Goal: Task Accomplishment & Management: Manage account settings

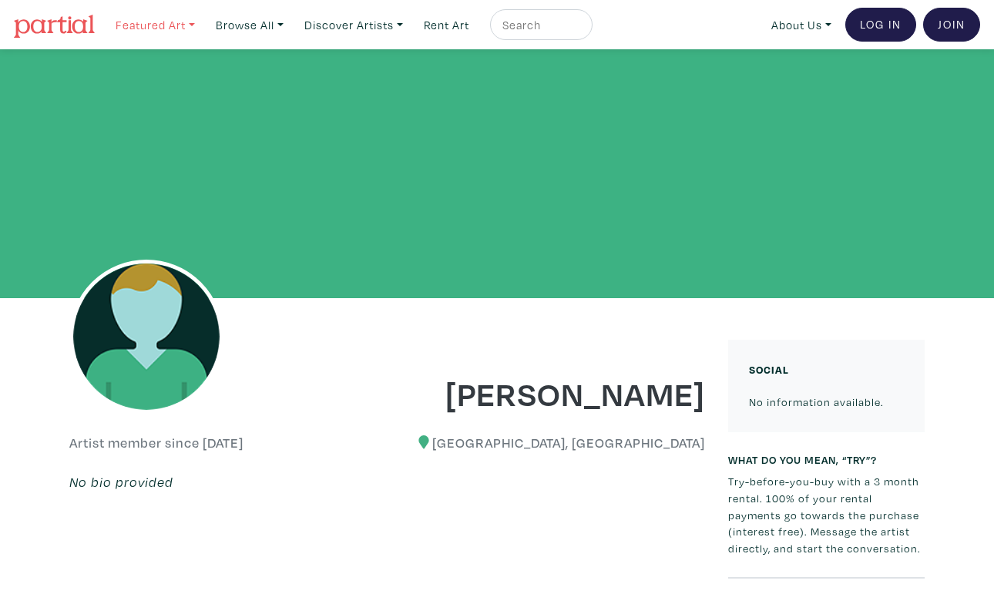
click at [166, 31] on link "Featured Art" at bounding box center [155, 25] width 93 height 32
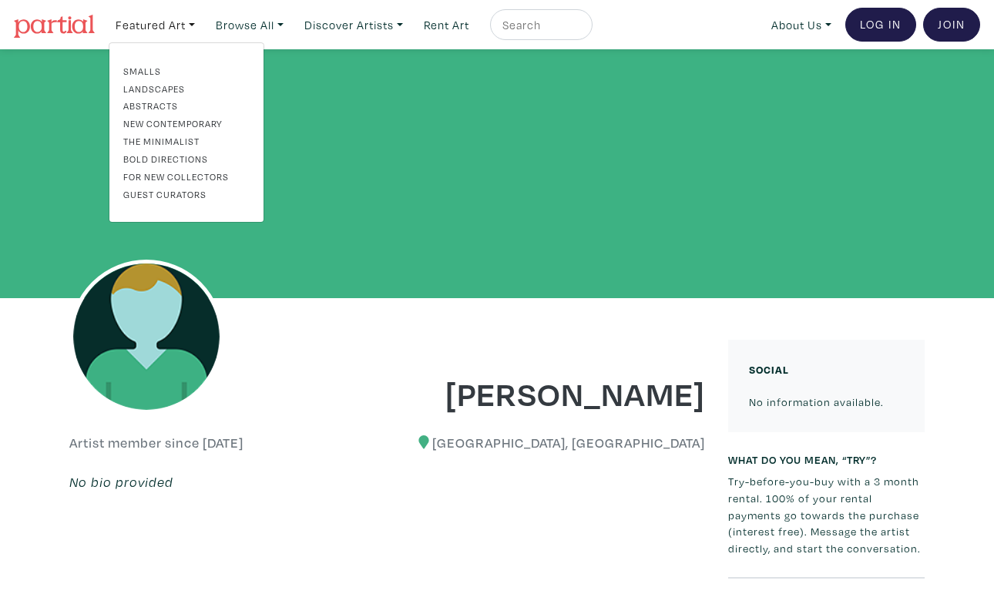
click at [155, 102] on link "Abstracts" at bounding box center [186, 106] width 126 height 14
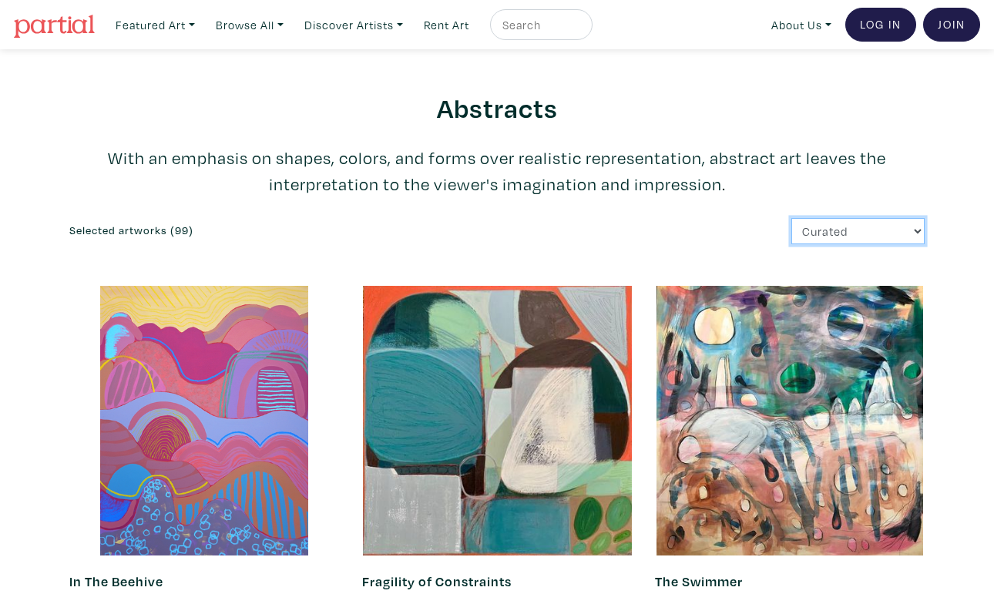
click at [835, 234] on select "Curated Newest Random Price: Low to High Price: High to Low" at bounding box center [857, 231] width 133 height 27
click at [261, 27] on link "Browse All" at bounding box center [250, 25] width 82 height 32
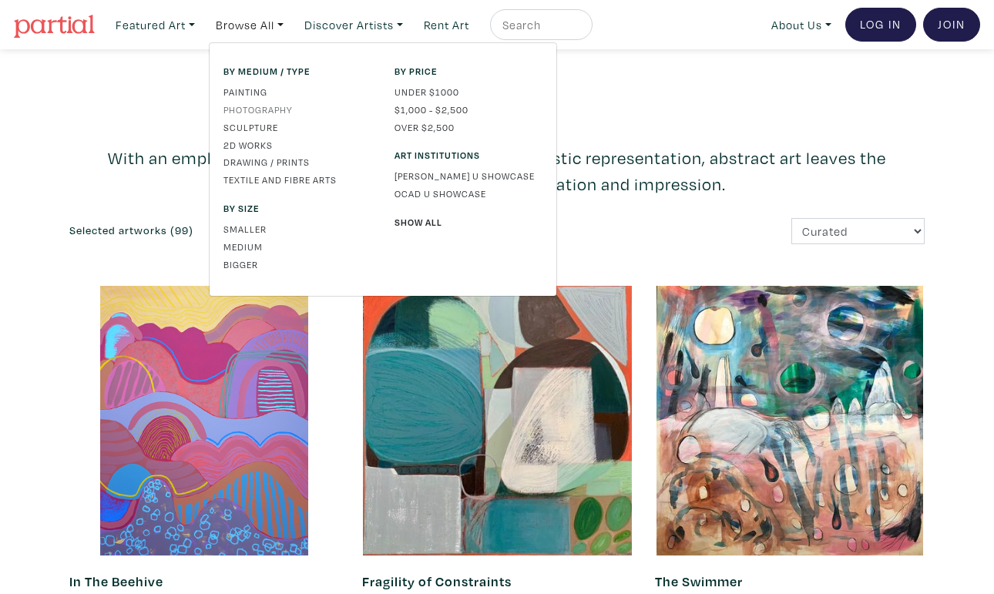
click at [274, 105] on link "Photography" at bounding box center [297, 109] width 148 height 14
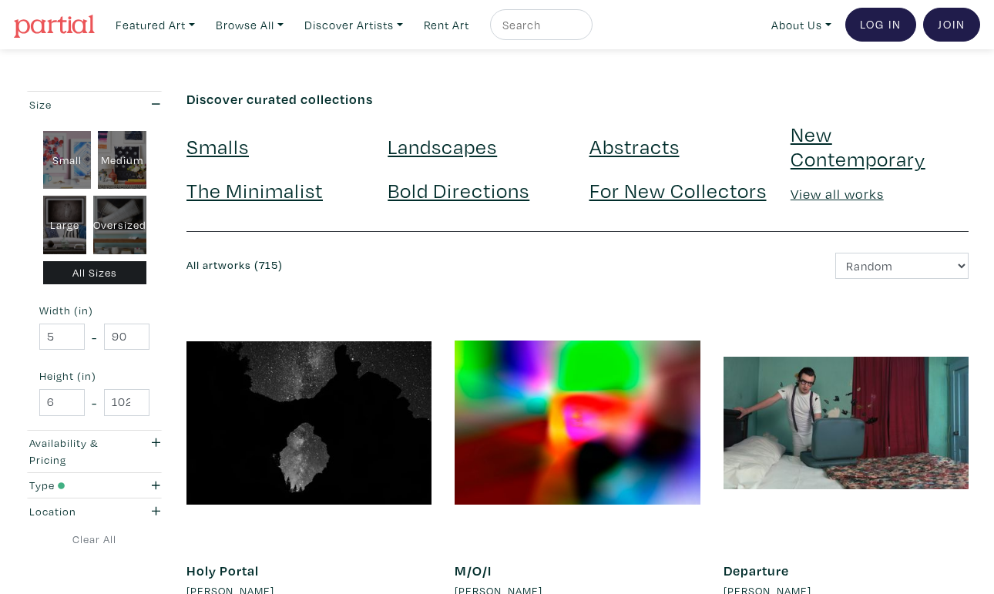
click at [634, 156] on link "Abstracts" at bounding box center [634, 146] width 90 height 27
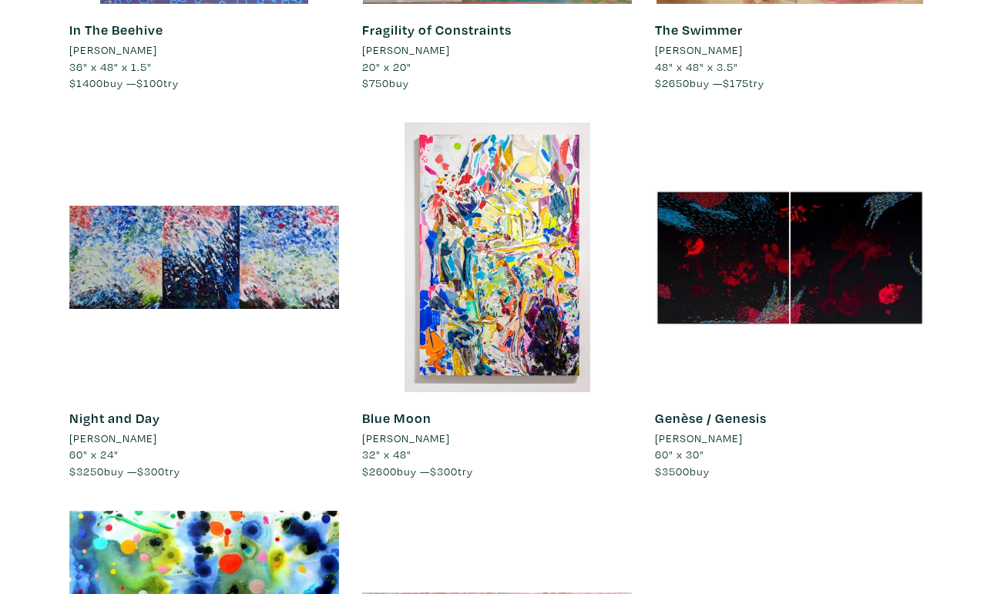
scroll to position [569, 0]
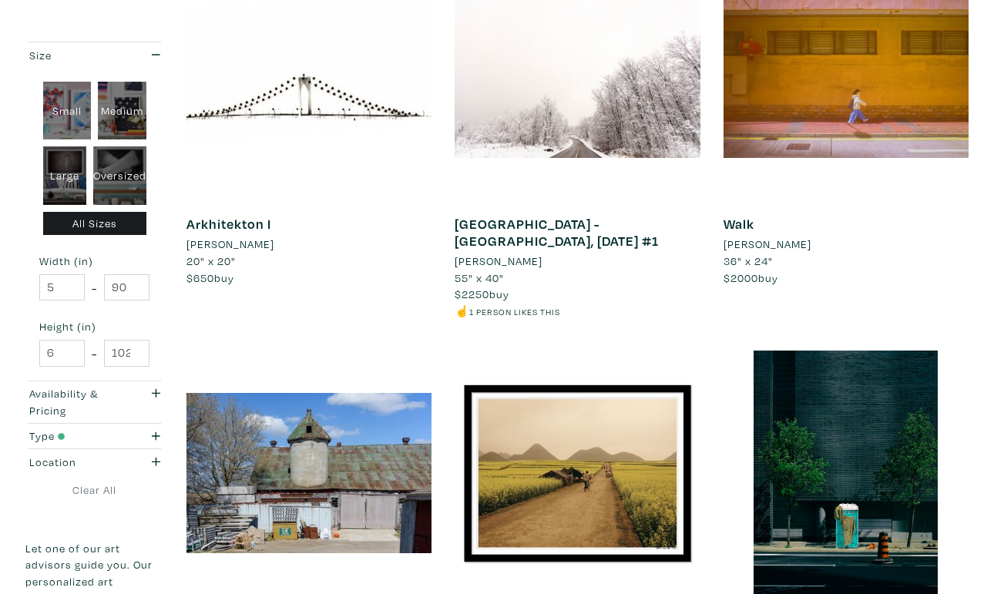
scroll to position [2554, 0]
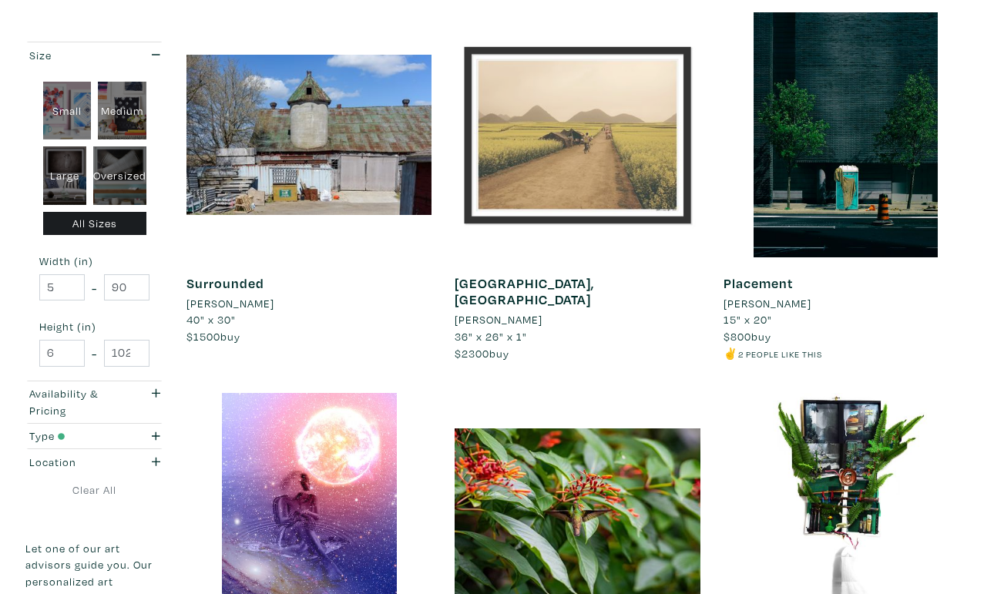
click at [538, 99] on div at bounding box center [577, 134] width 245 height 245
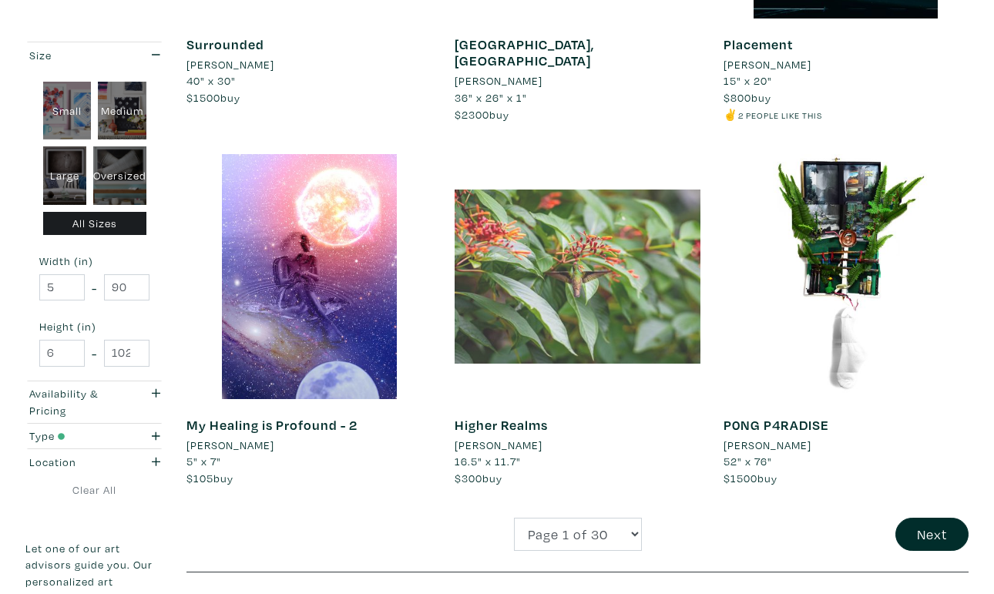
scroll to position [2797, 0]
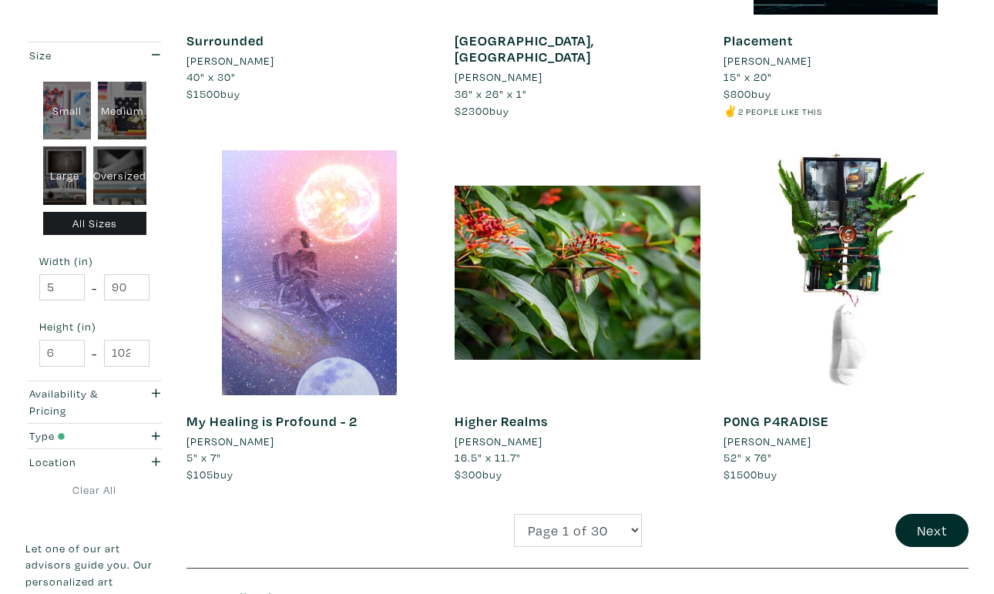
click at [327, 284] on div at bounding box center [308, 272] width 245 height 245
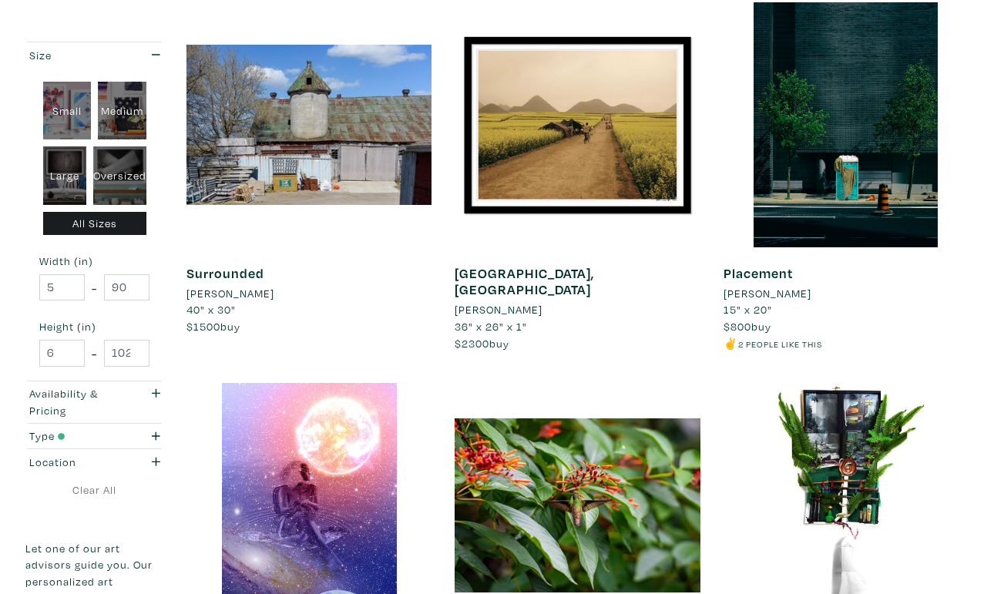
scroll to position [2558, 0]
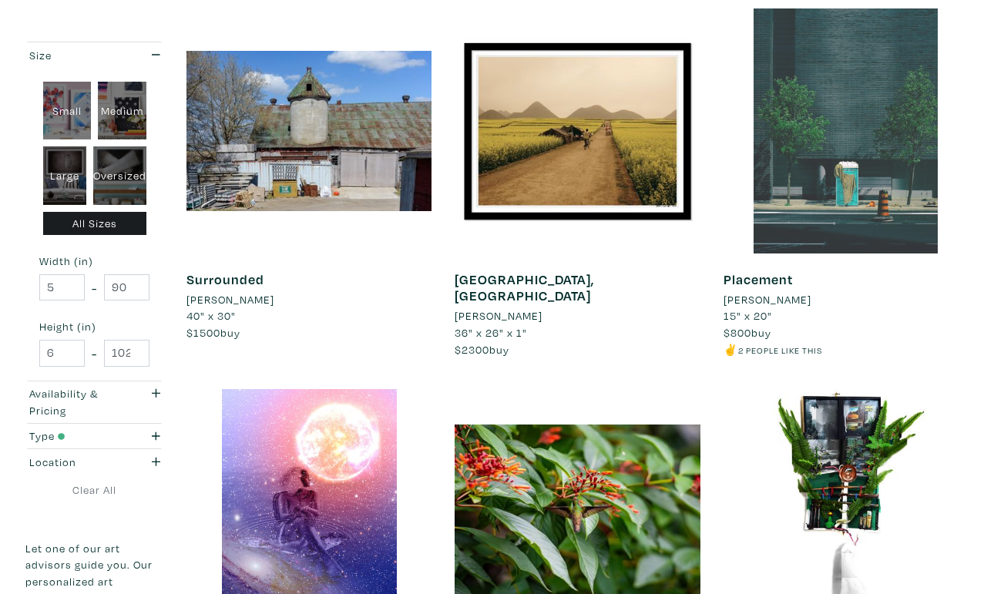
click at [867, 152] on div at bounding box center [845, 130] width 245 height 245
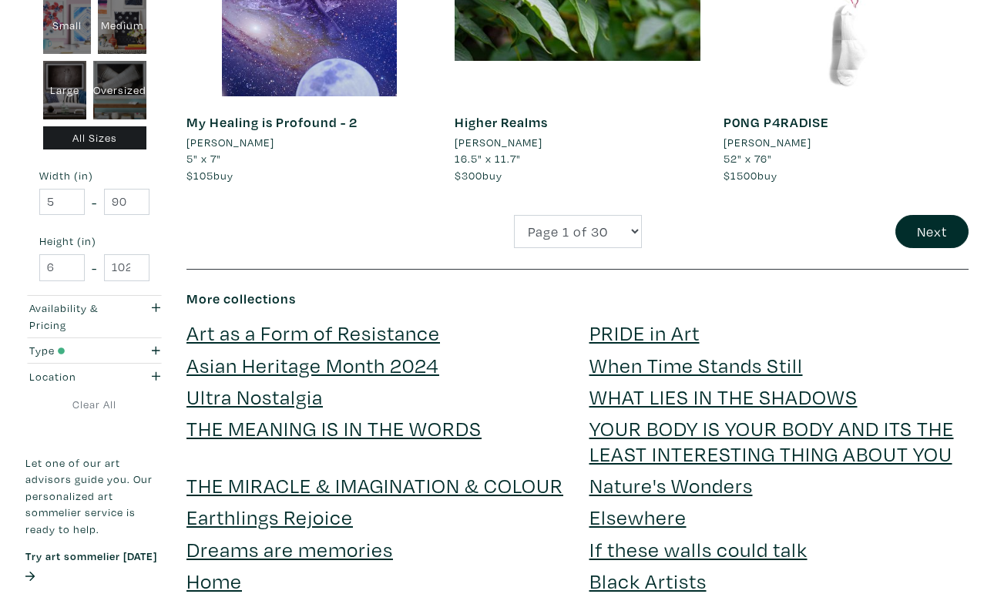
scroll to position [3114, 0]
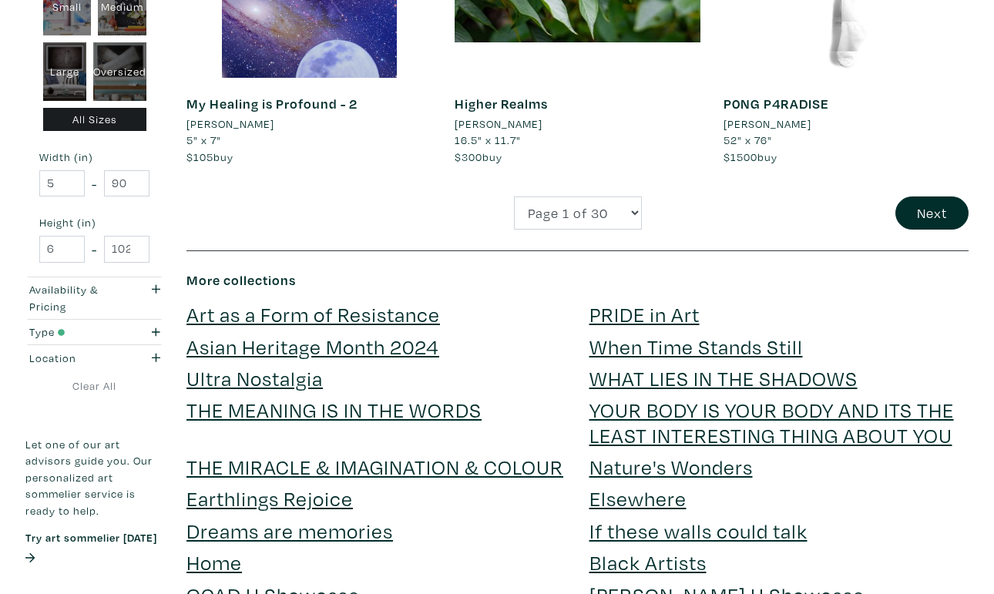
click at [344, 317] on link "Art as a Form of Resistance" at bounding box center [312, 313] width 253 height 27
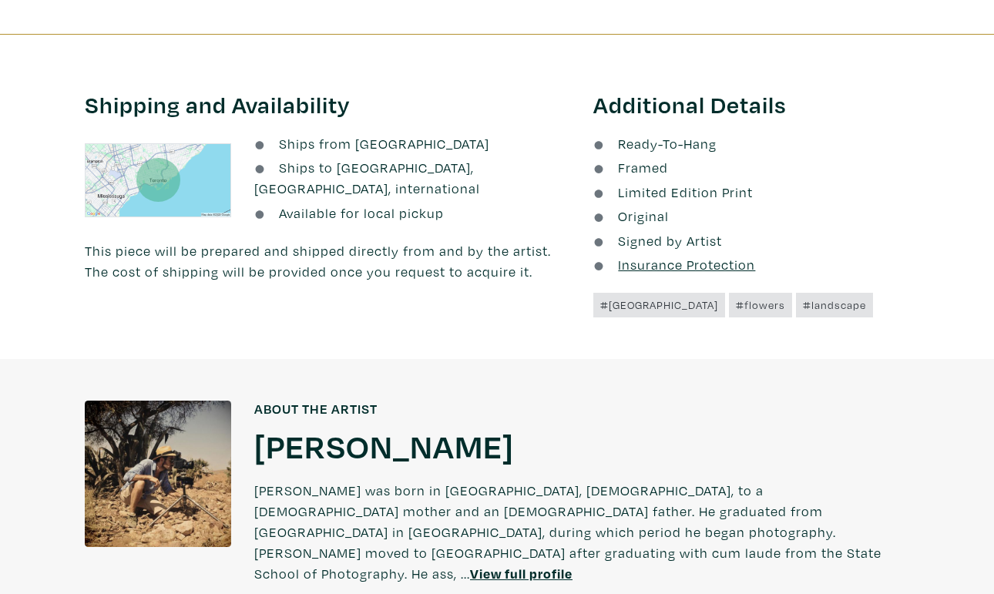
scroll to position [992, 0]
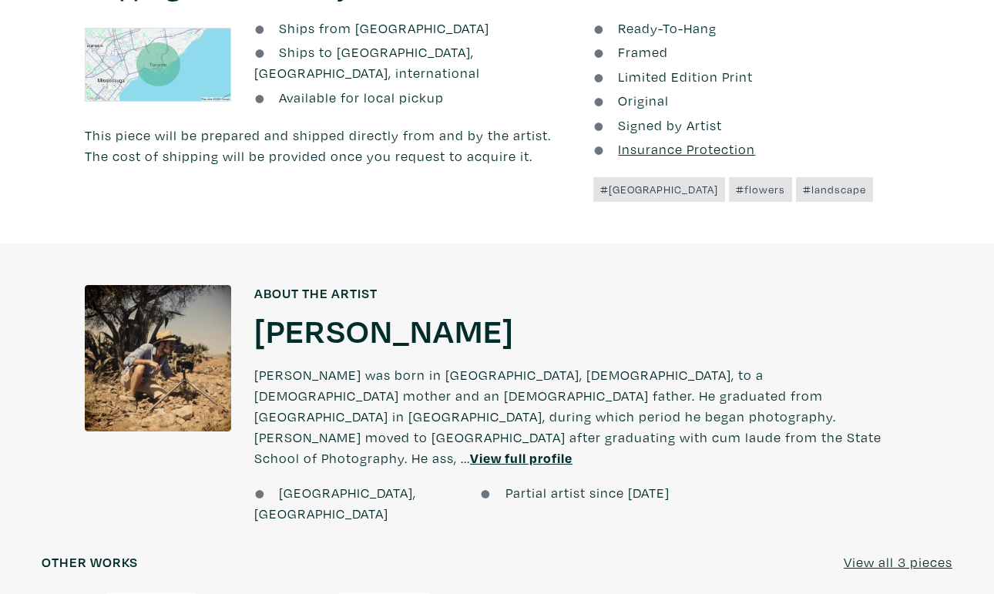
click at [470, 449] on u "View full profile" at bounding box center [521, 458] width 102 height 18
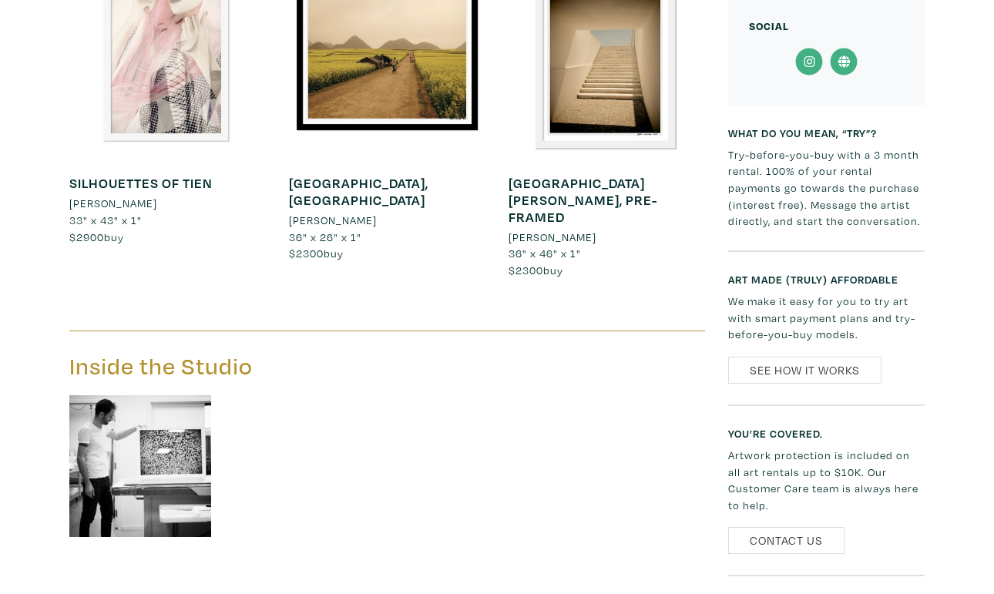
scroll to position [1133, 0]
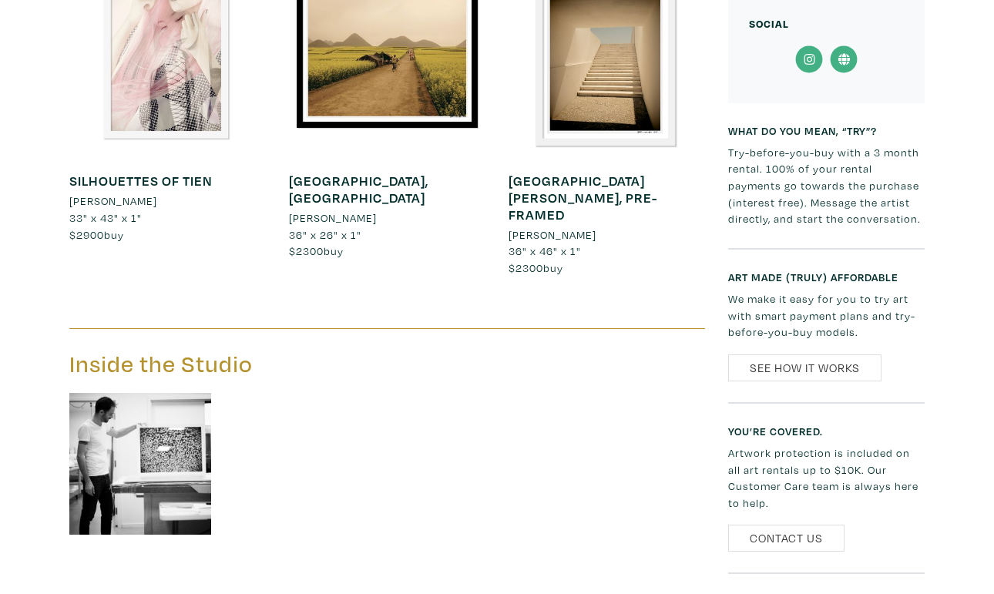
click at [131, 393] on img at bounding box center [140, 464] width 142 height 142
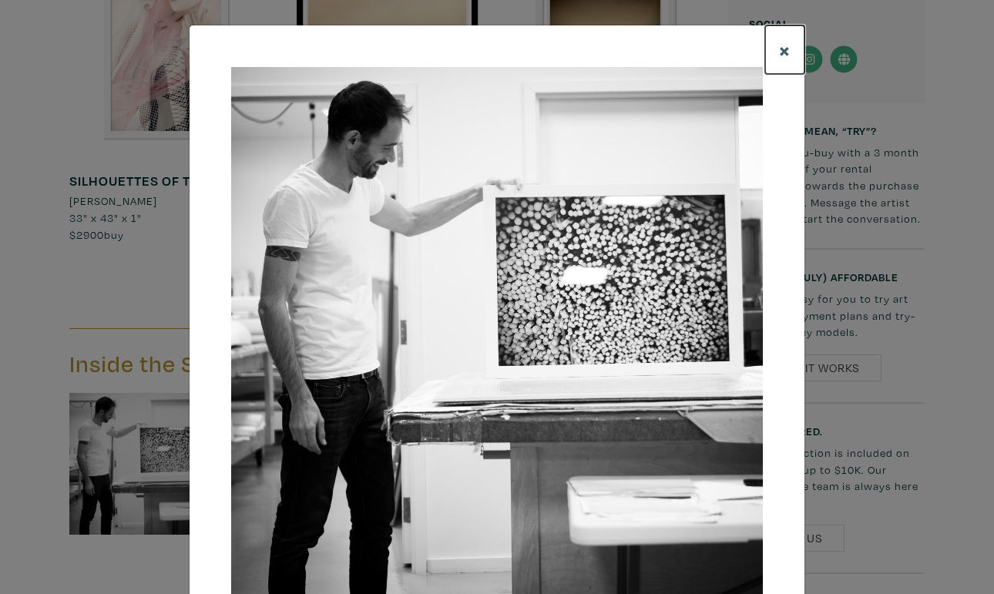
click at [788, 52] on span "×" at bounding box center [785, 49] width 12 height 27
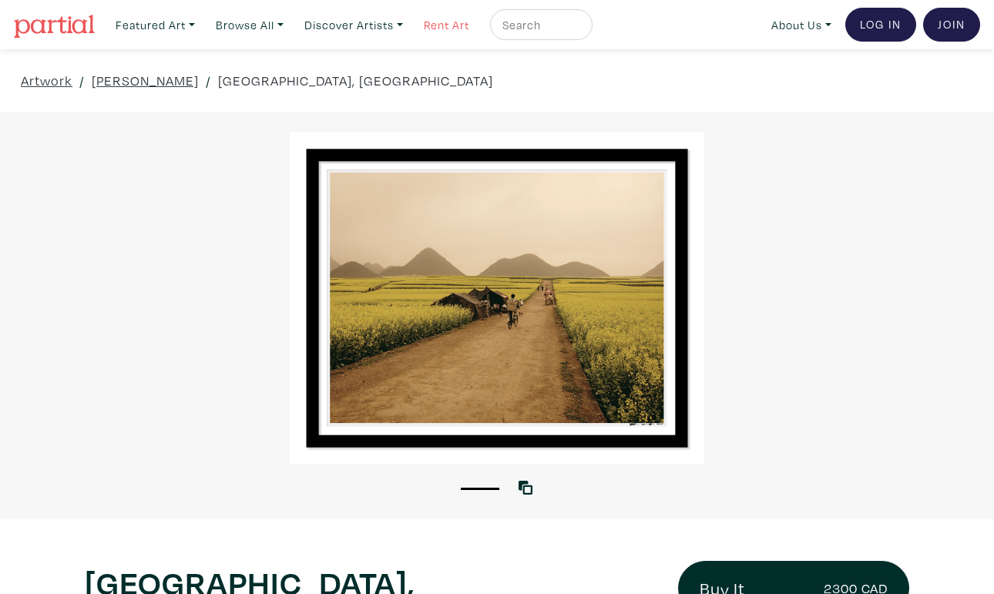
click at [468, 19] on link "Rent Art" at bounding box center [446, 25] width 59 height 32
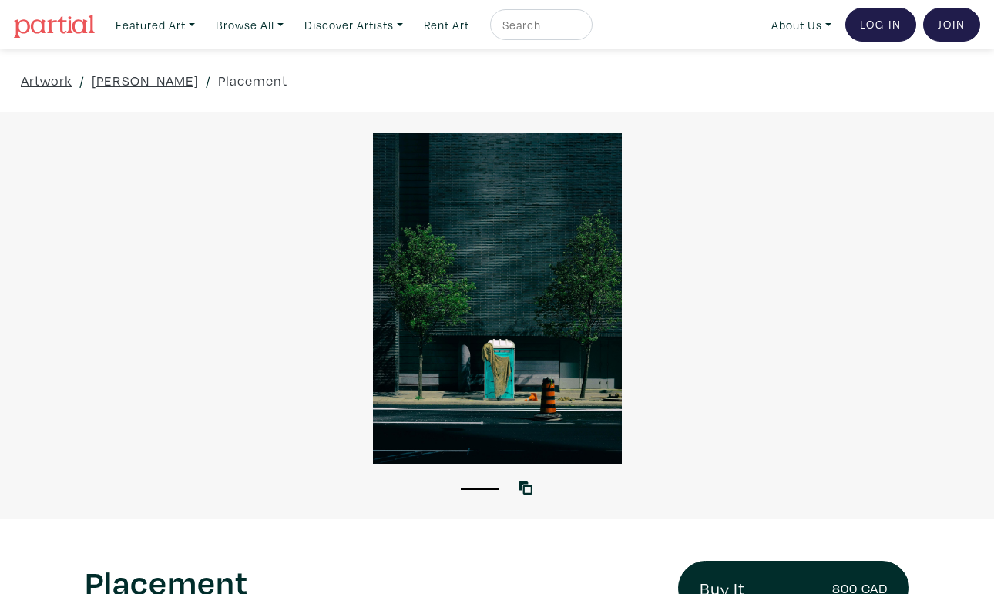
click at [479, 258] on div at bounding box center [497, 298] width 994 height 331
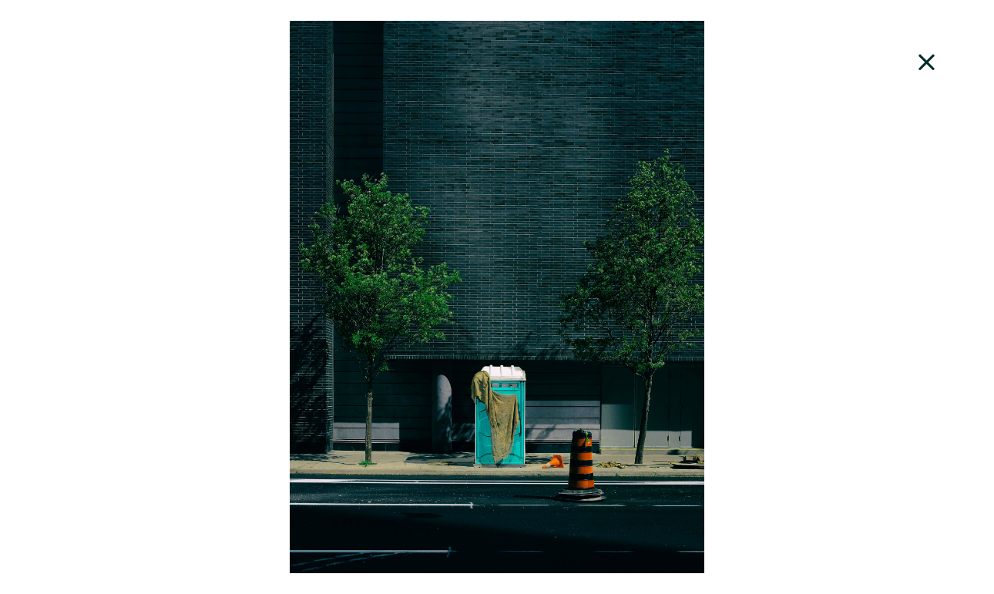
scroll to position [139, 0]
click at [881, 254] on div at bounding box center [497, 297] width 994 height 552
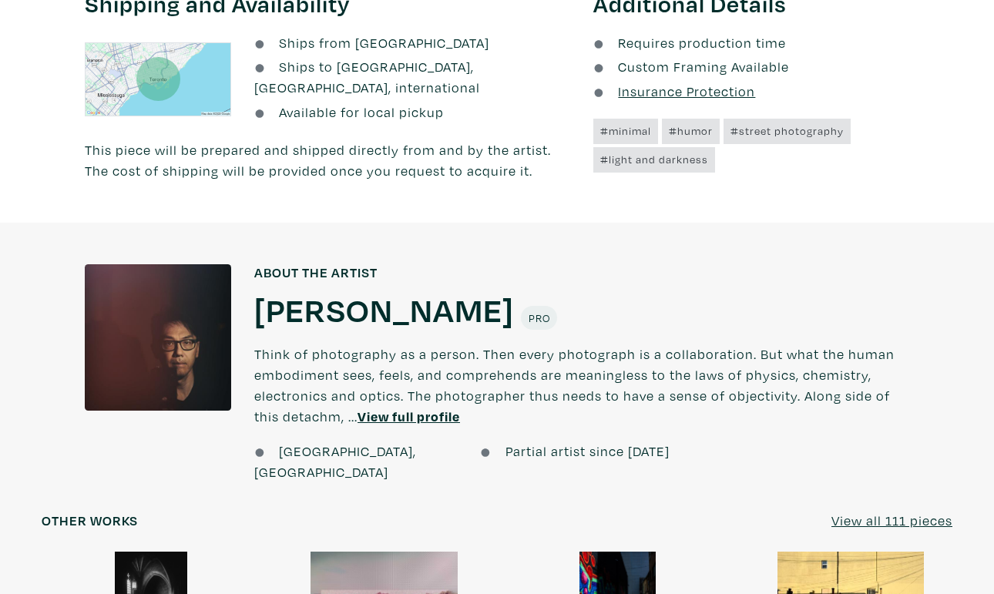
scroll to position [857, 0]
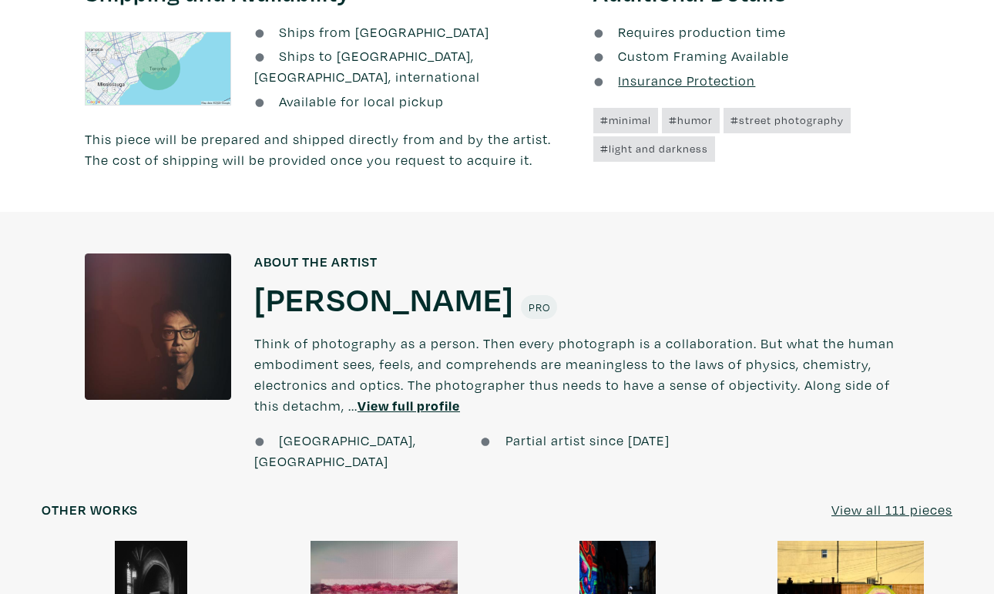
click at [391, 398] on u "View full profile" at bounding box center [408, 406] width 102 height 18
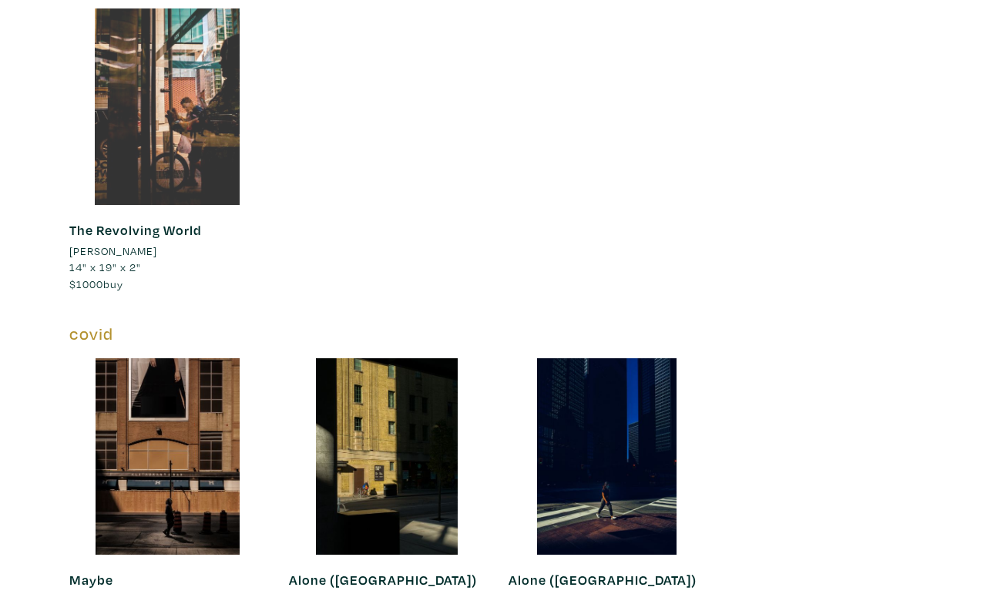
scroll to position [3677, 0]
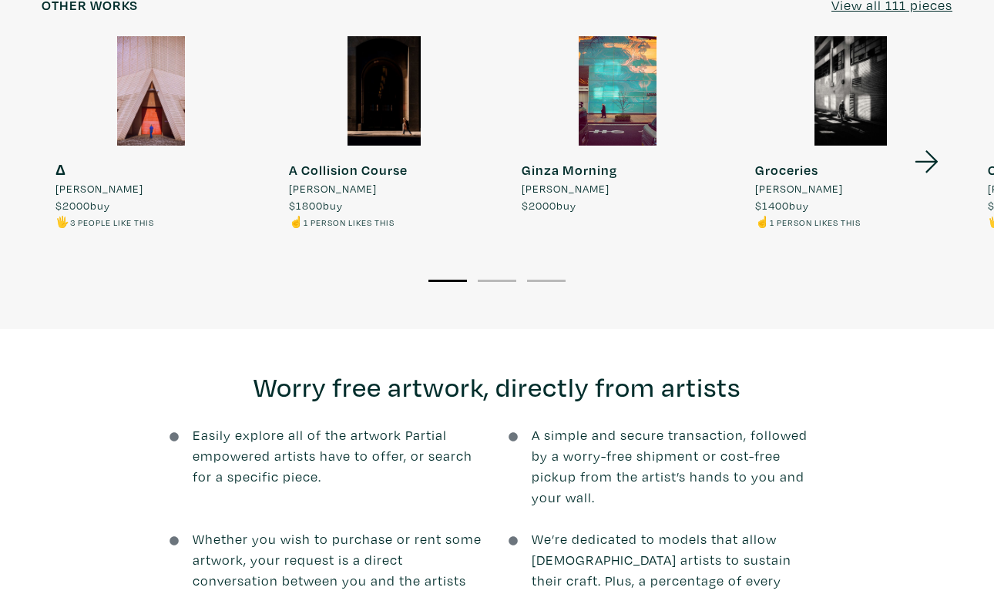
scroll to position [1430, 0]
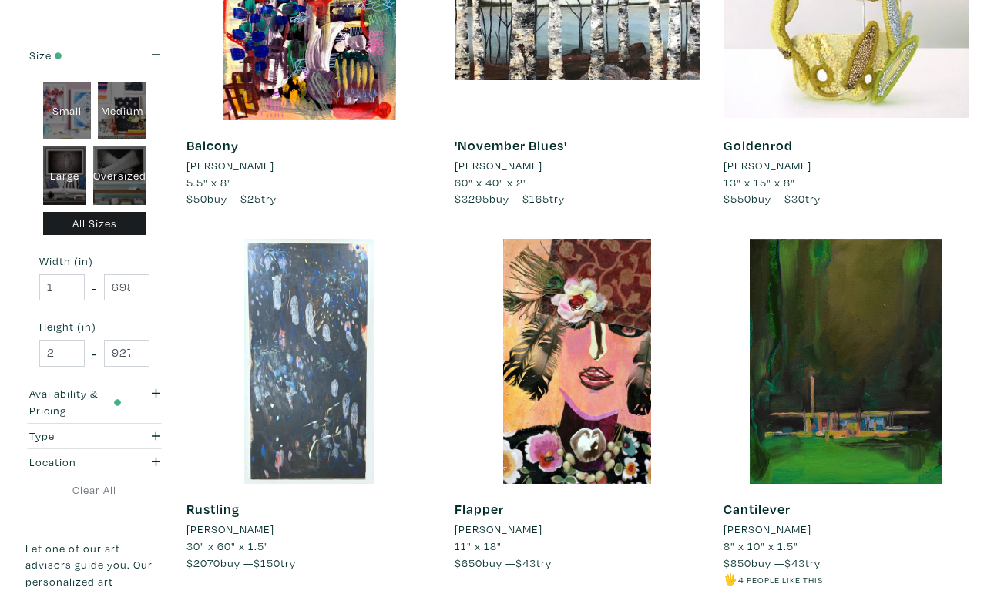
scroll to position [845, 0]
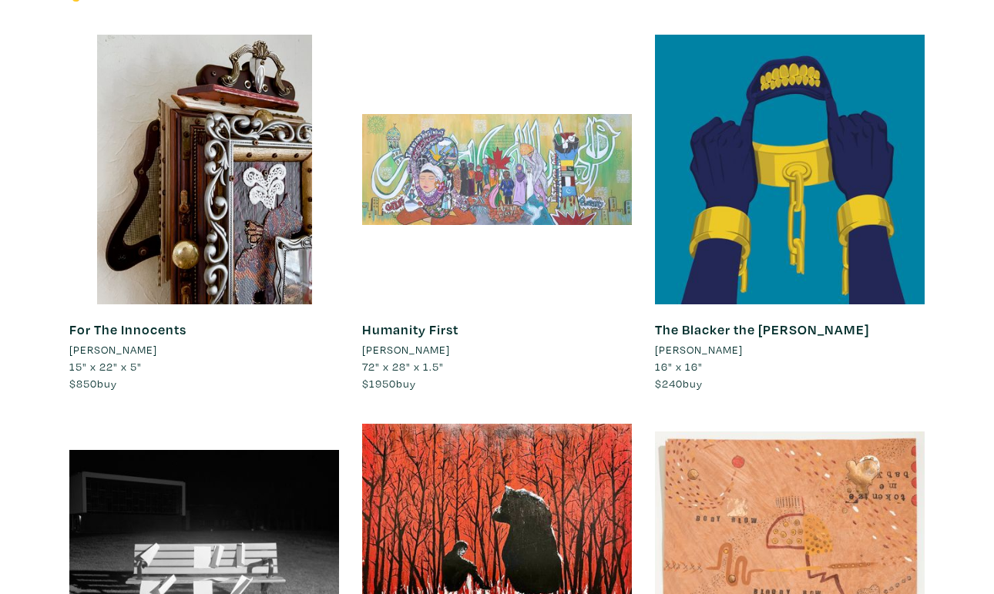
scroll to position [1396, 0]
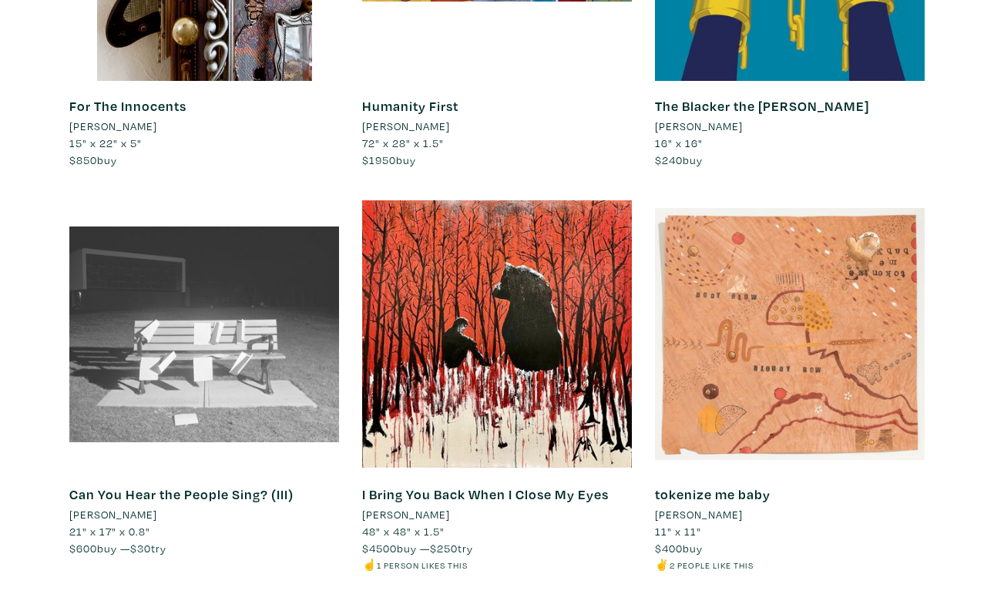
click at [219, 351] on div at bounding box center [204, 335] width 270 height 270
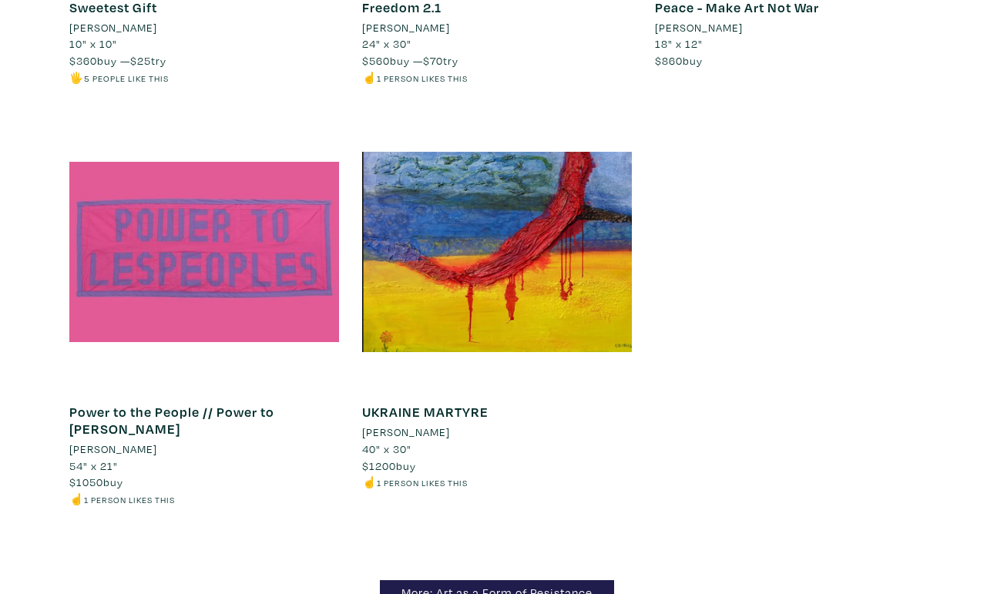
scroll to position [2526, 0]
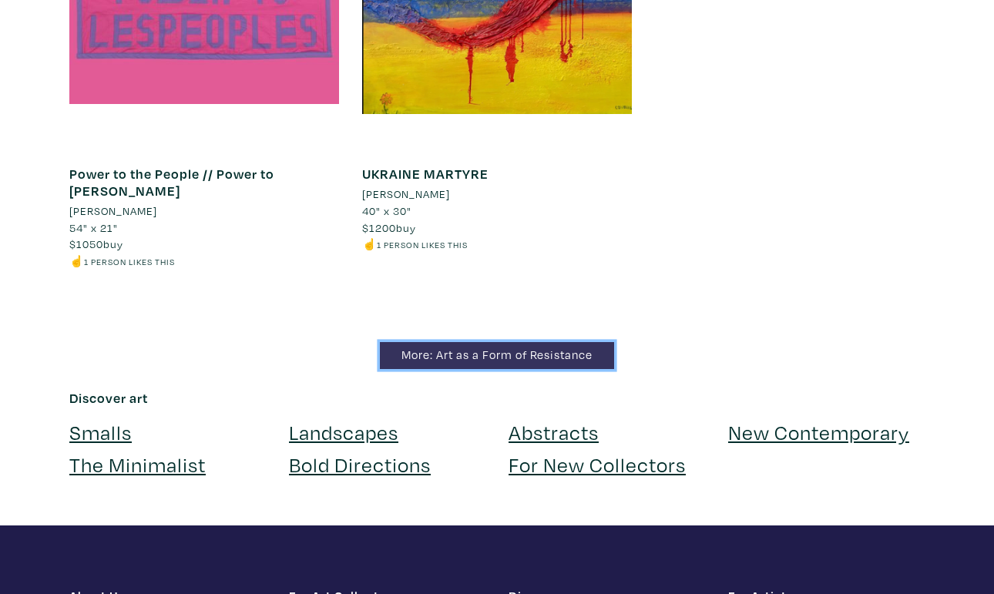
click at [445, 345] on link "More: Art as a Form of Resistance" at bounding box center [497, 355] width 234 height 27
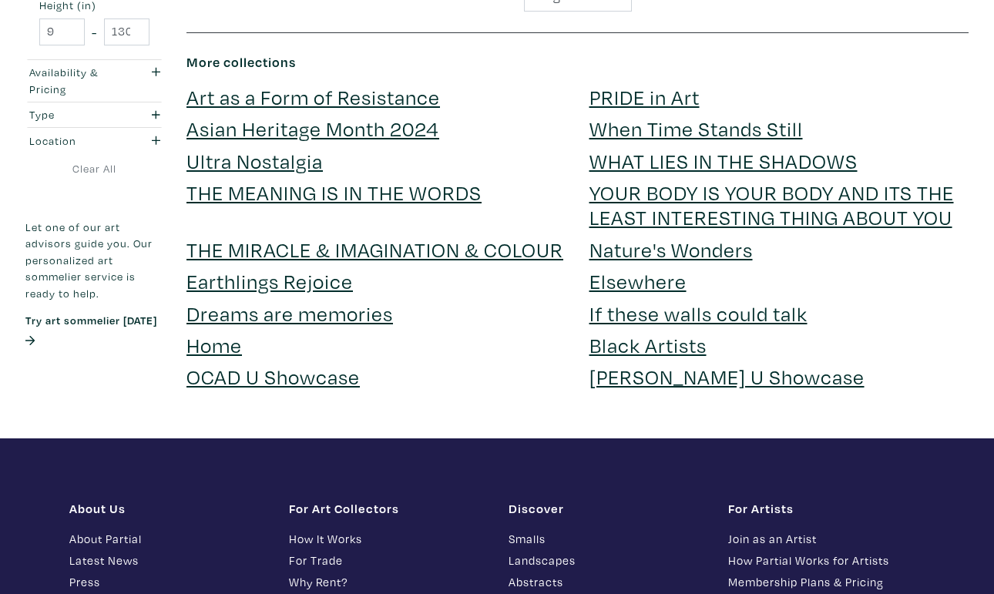
scroll to position [2630, 0]
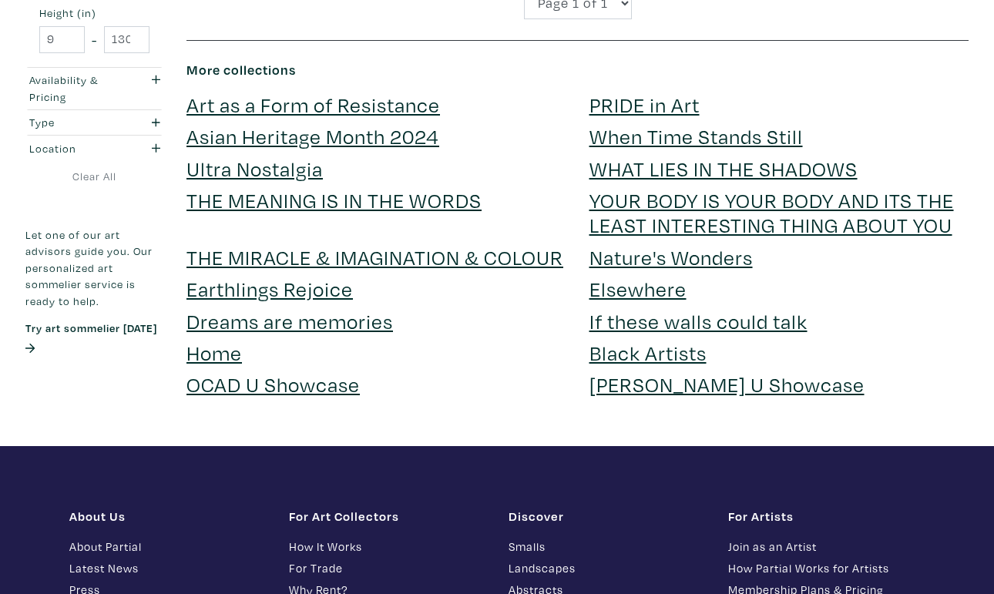
click at [616, 123] on link "When Time Stands Still" at bounding box center [695, 136] width 213 height 27
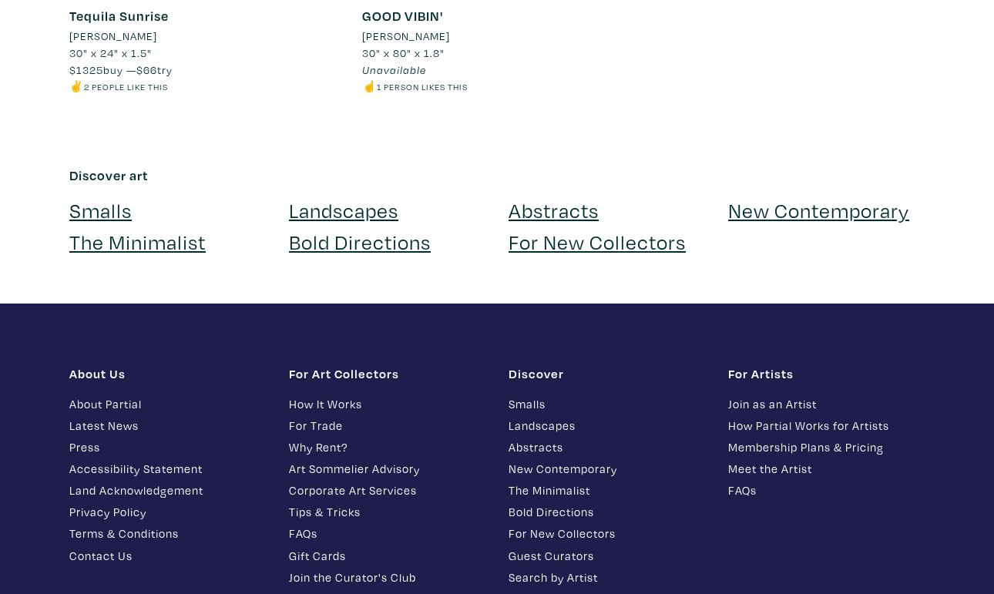
scroll to position [1558, 0]
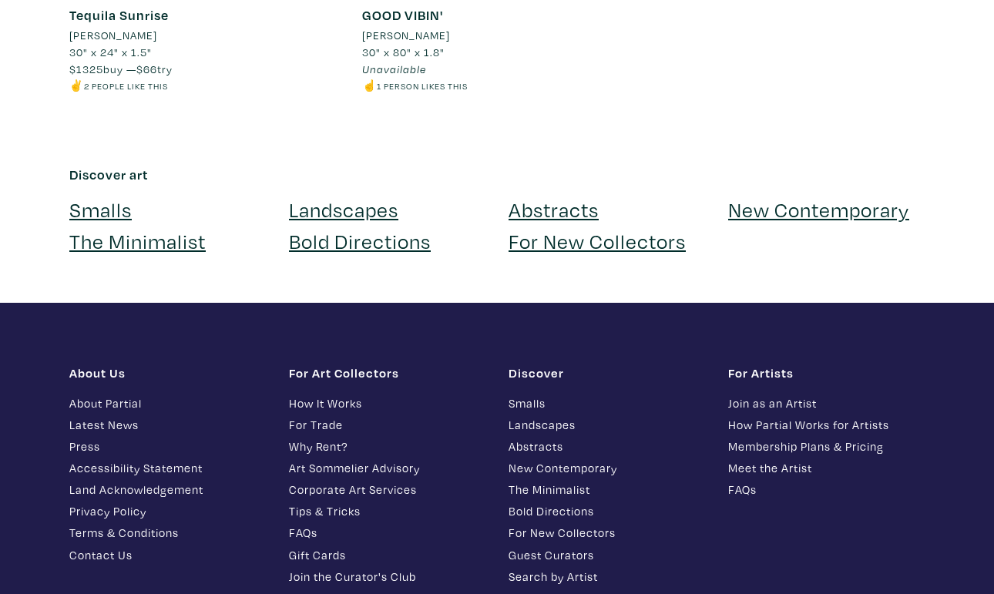
click at [779, 416] on link "How Partial Works for Artists" at bounding box center [826, 425] width 196 height 18
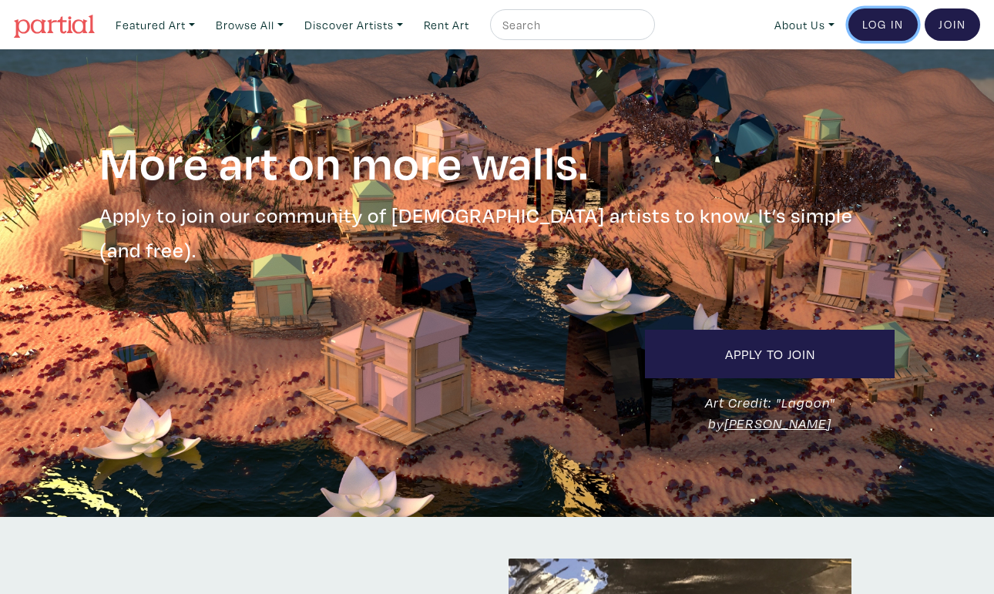
click at [878, 32] on link "Log In" at bounding box center [882, 24] width 69 height 32
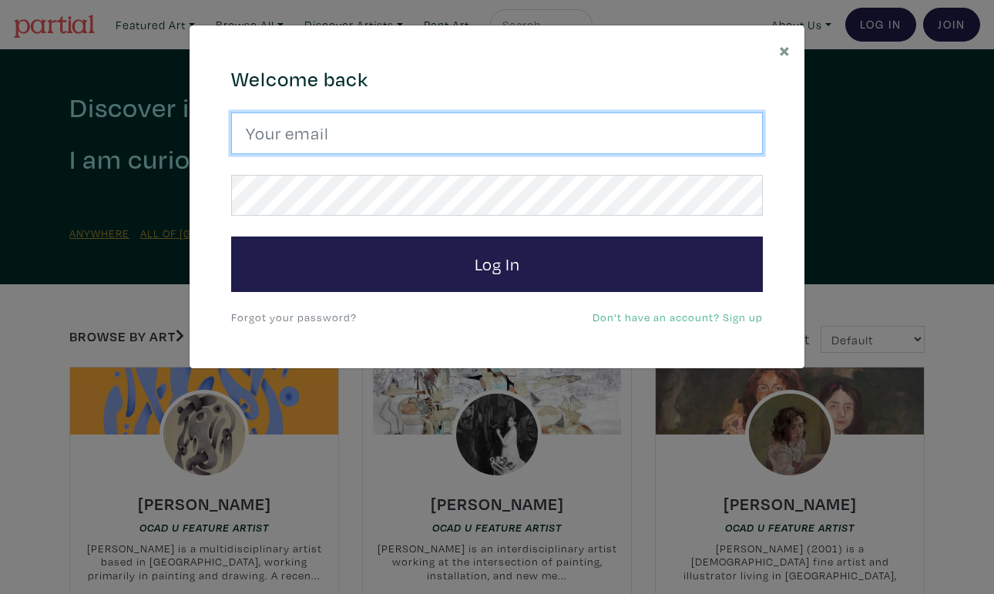
click at [463, 114] on input "email" at bounding box center [497, 133] width 532 height 42
type input "[EMAIL_ADDRESS][DOMAIN_NAME]"
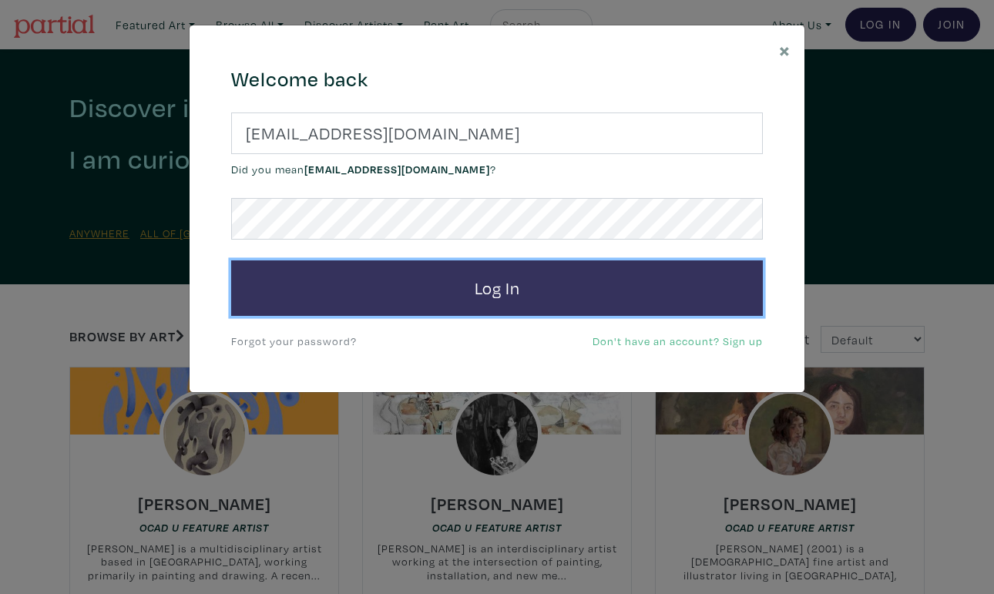
click at [438, 297] on button "Log In" at bounding box center [497, 287] width 532 height 55
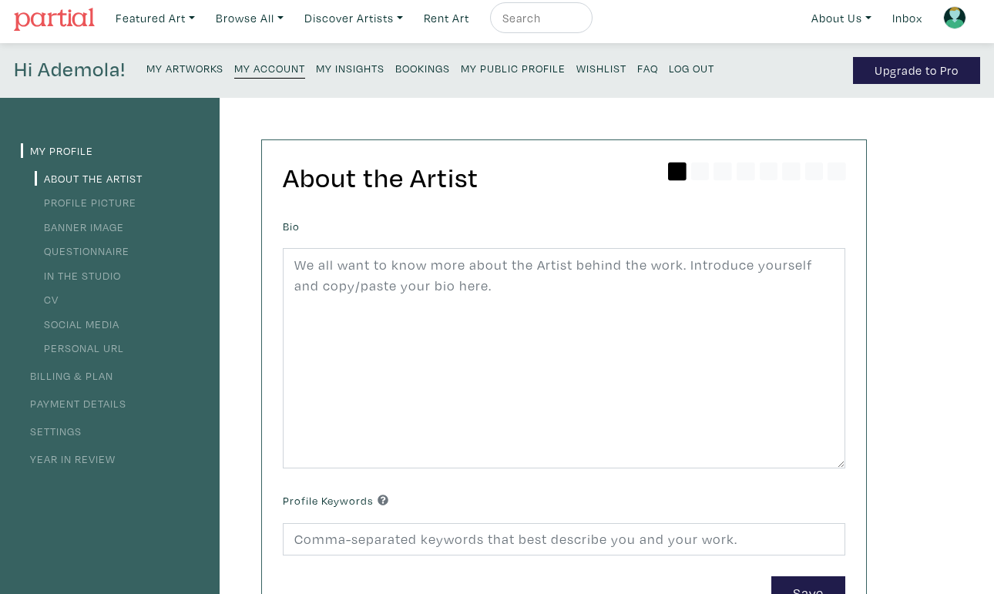
scroll to position [10, 0]
